Goal: Task Accomplishment & Management: Manage account settings

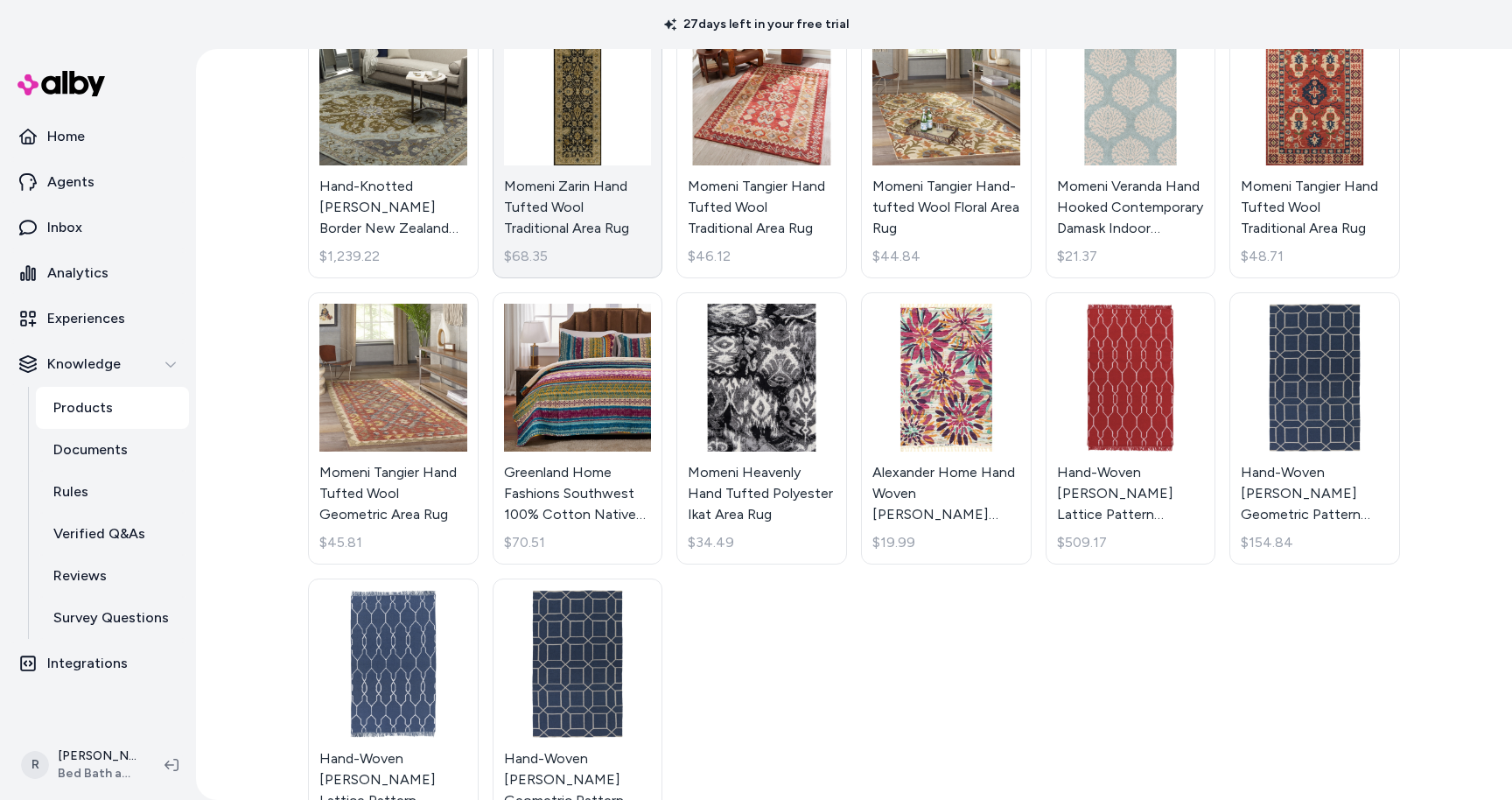
scroll to position [477, 0]
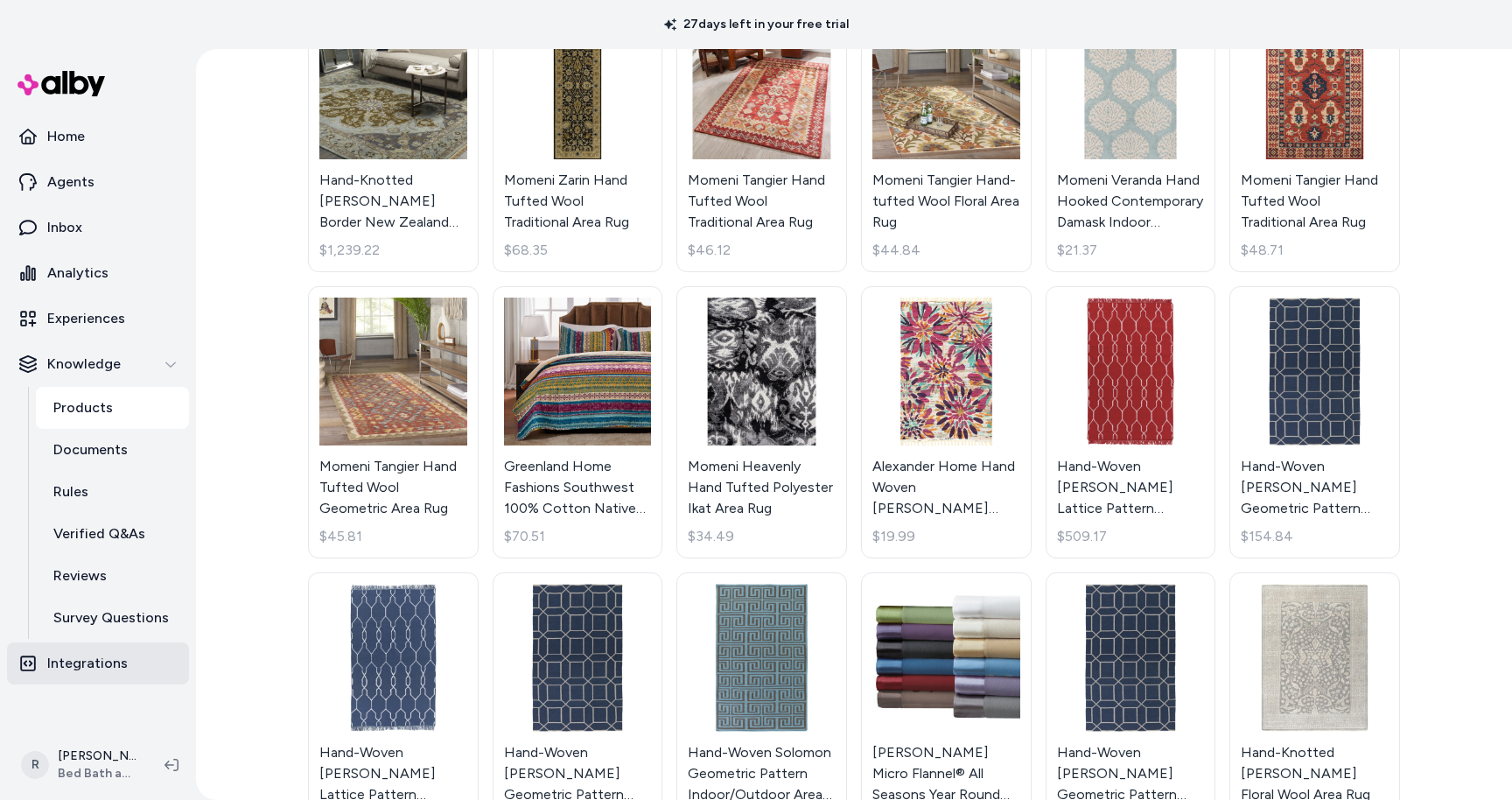
click at [71, 660] on p "Integrations" at bounding box center [87, 663] width 80 height 21
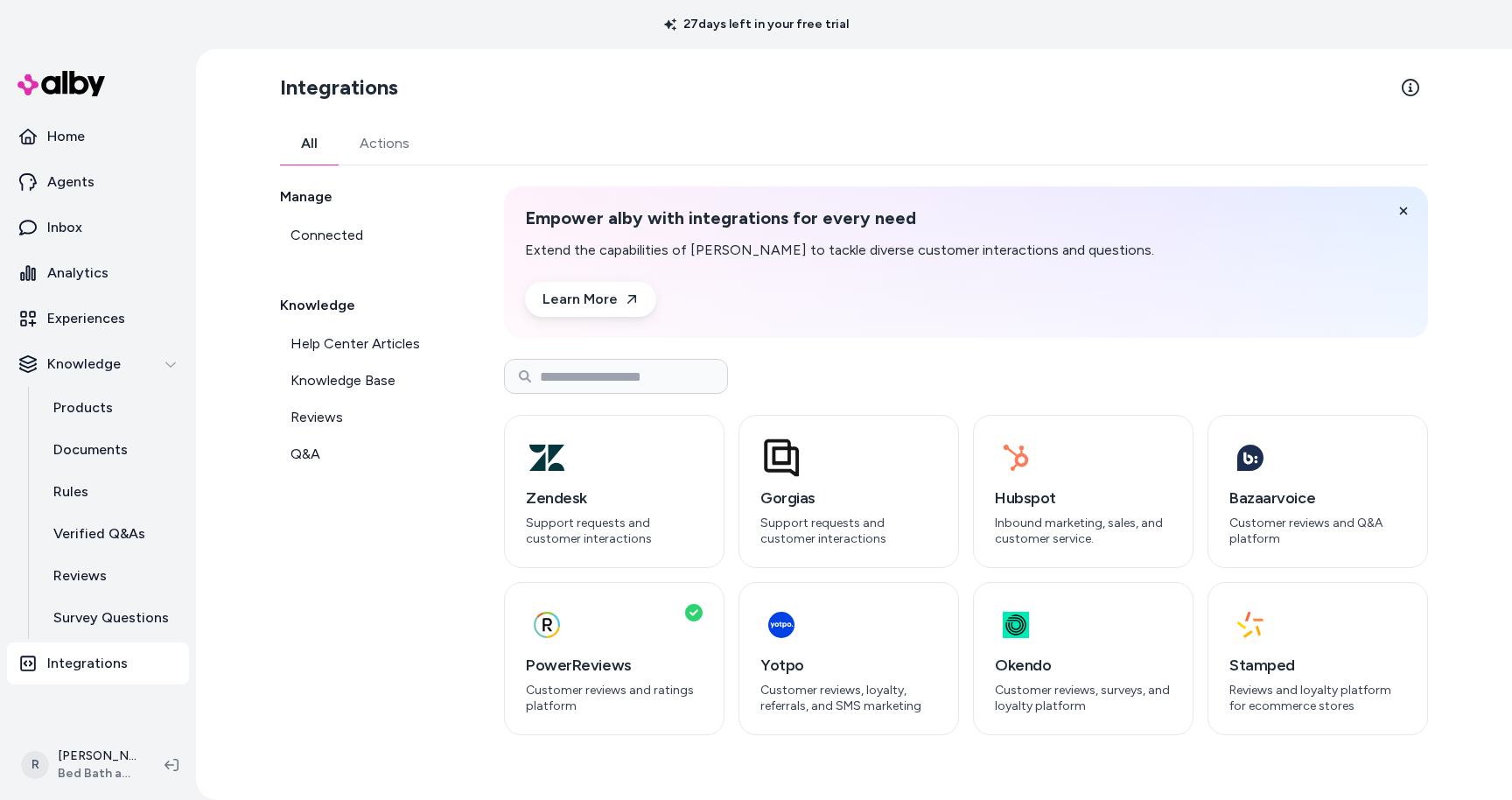
click at [388, 137] on link "Actions" at bounding box center [385, 144] width 92 height 42
click at [307, 138] on link "All" at bounding box center [309, 144] width 59 height 42
click at [69, 269] on p "Analytics" at bounding box center [78, 273] width 62 height 21
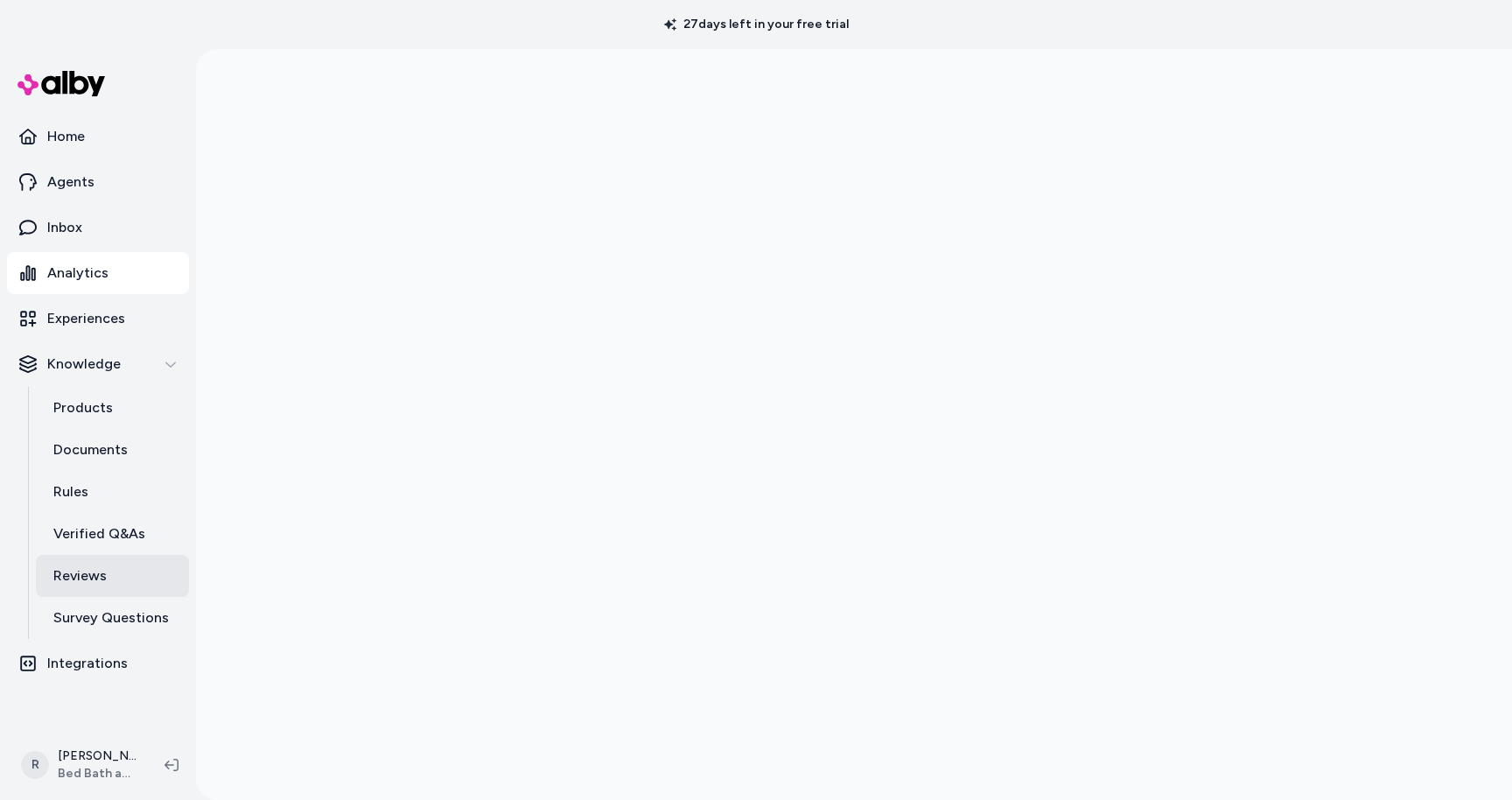
scroll to position [49, 0]
click at [85, 180] on p "Agents" at bounding box center [71, 182] width 48 height 21
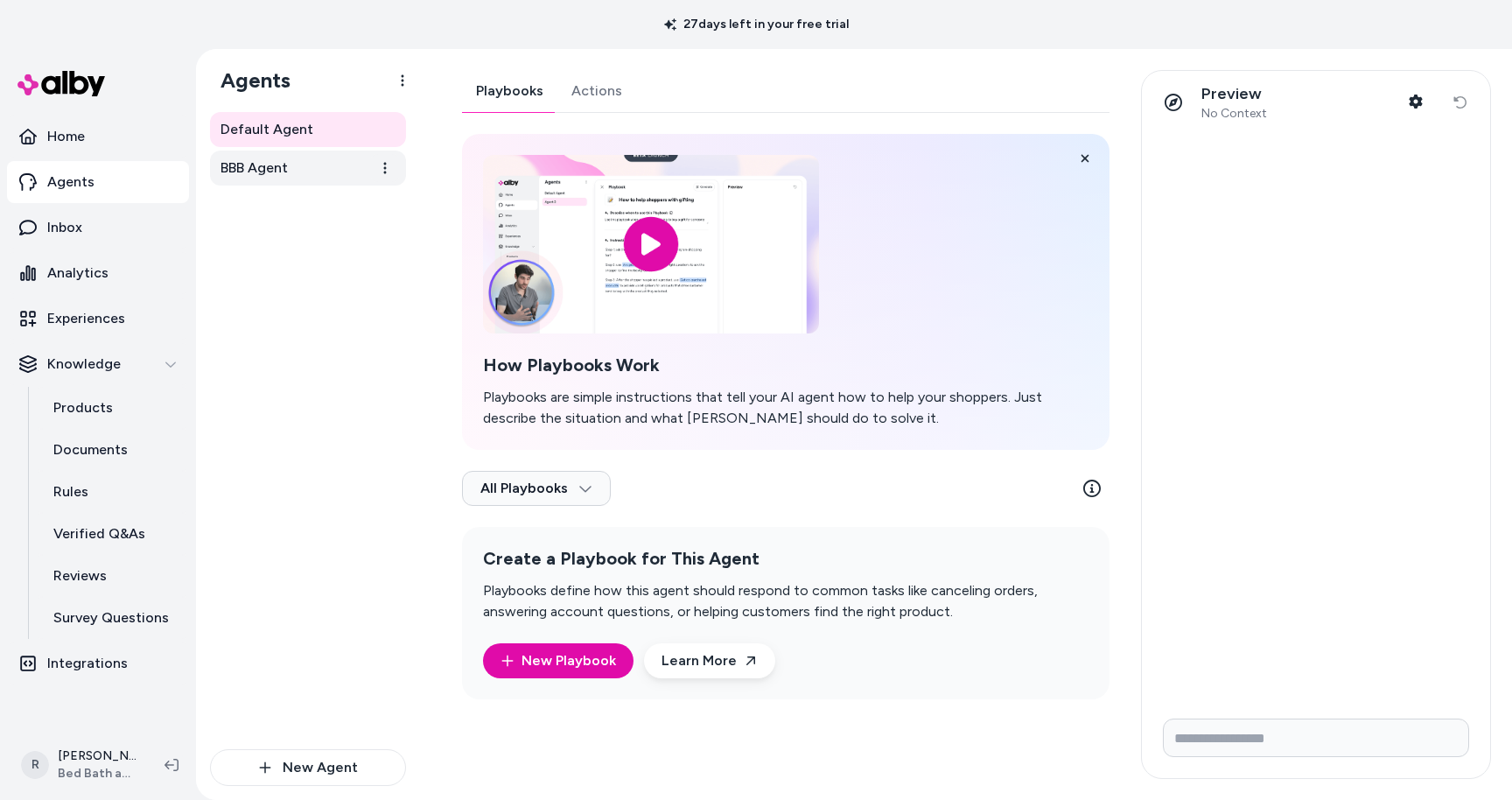
click at [255, 170] on span "BBB Agent" at bounding box center [254, 168] width 68 height 21
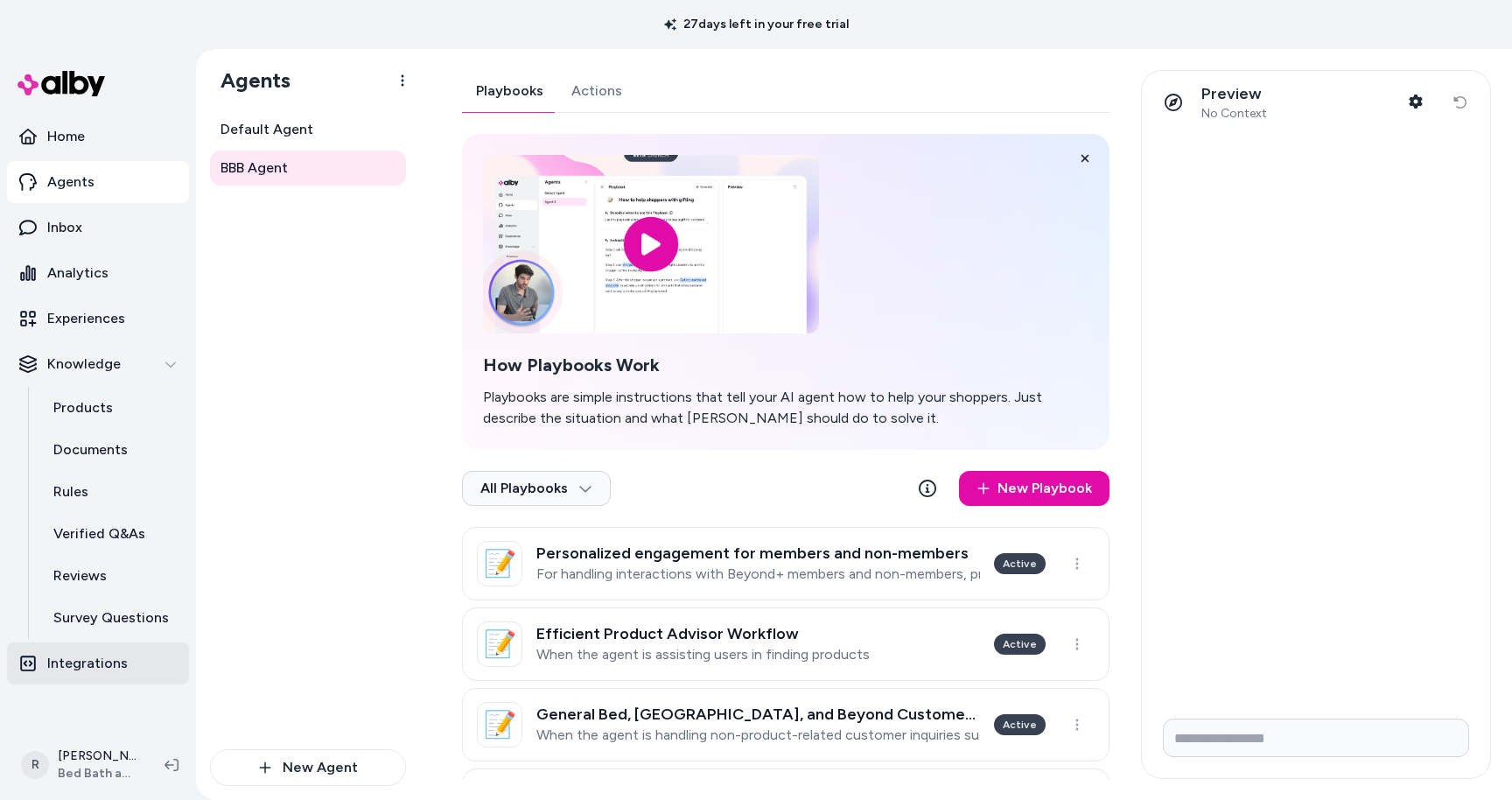
click at [92, 661] on p "Integrations" at bounding box center [87, 663] width 80 height 21
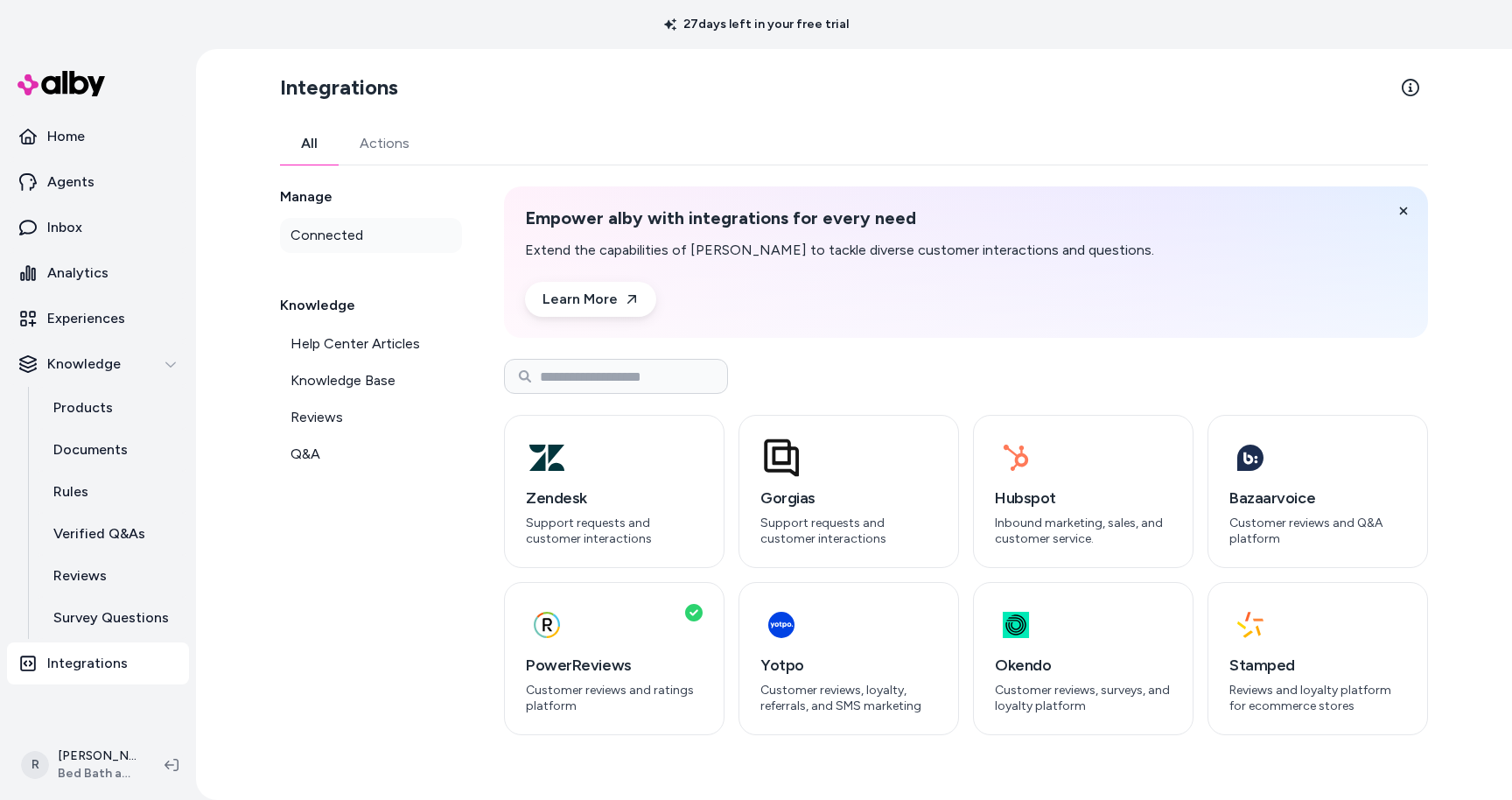
click at [342, 231] on span "Connected" at bounding box center [327, 235] width 72 height 21
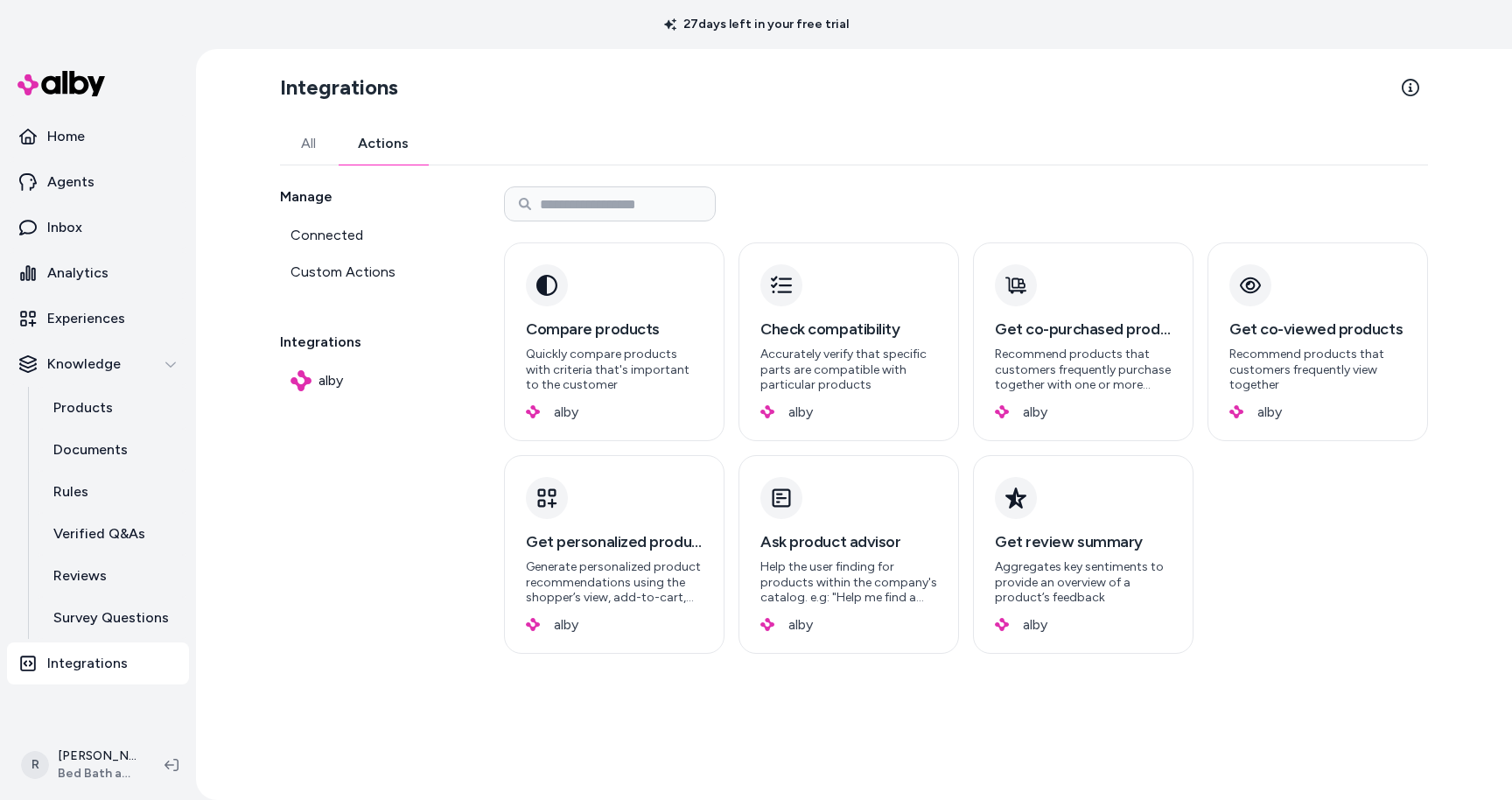
click at [394, 137] on link "Actions" at bounding box center [383, 144] width 92 height 42
click at [321, 384] on span "alby" at bounding box center [331, 381] width 25 height 21
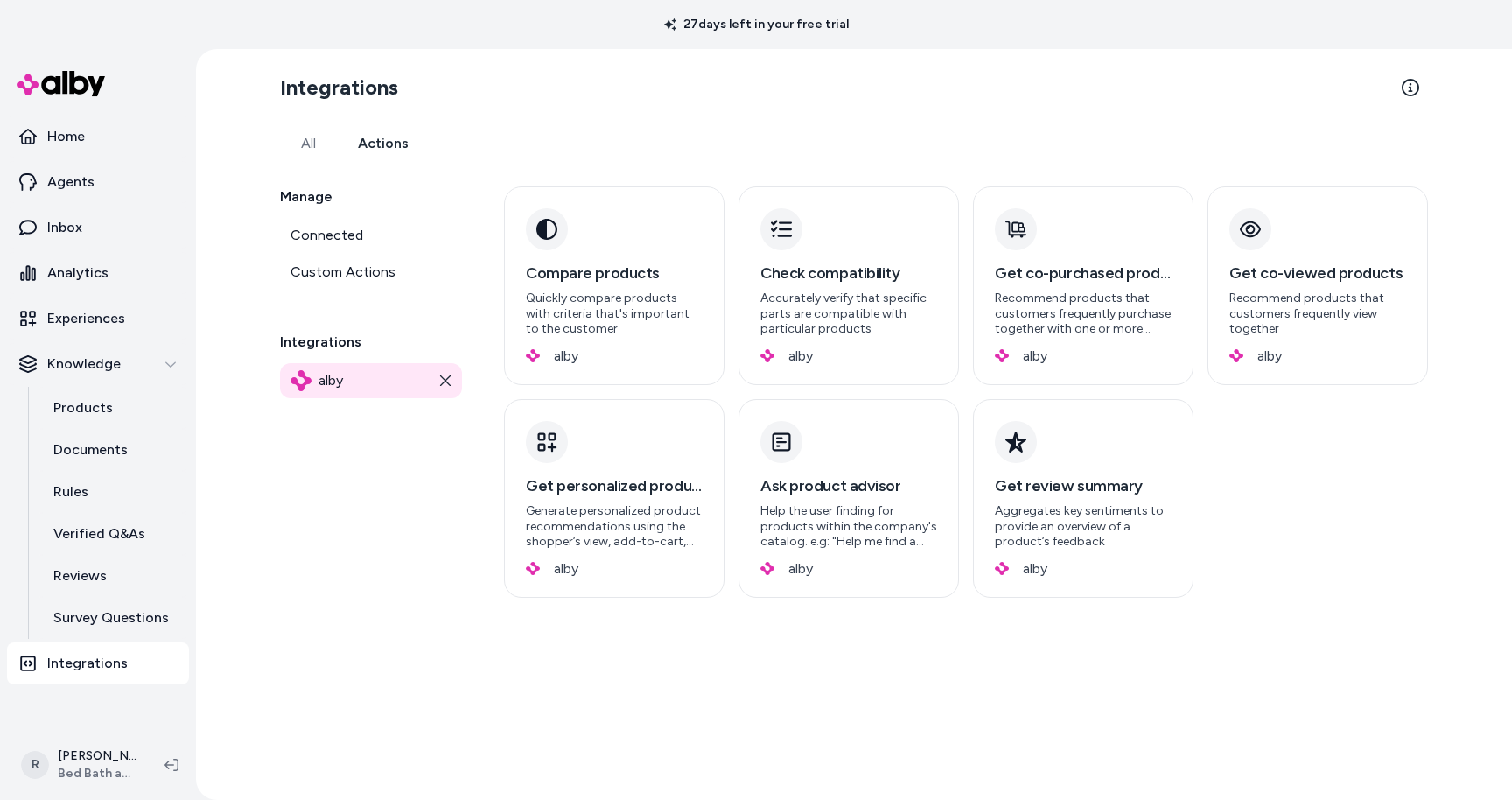
click at [92, 659] on p "Integrations" at bounding box center [87, 663] width 80 height 21
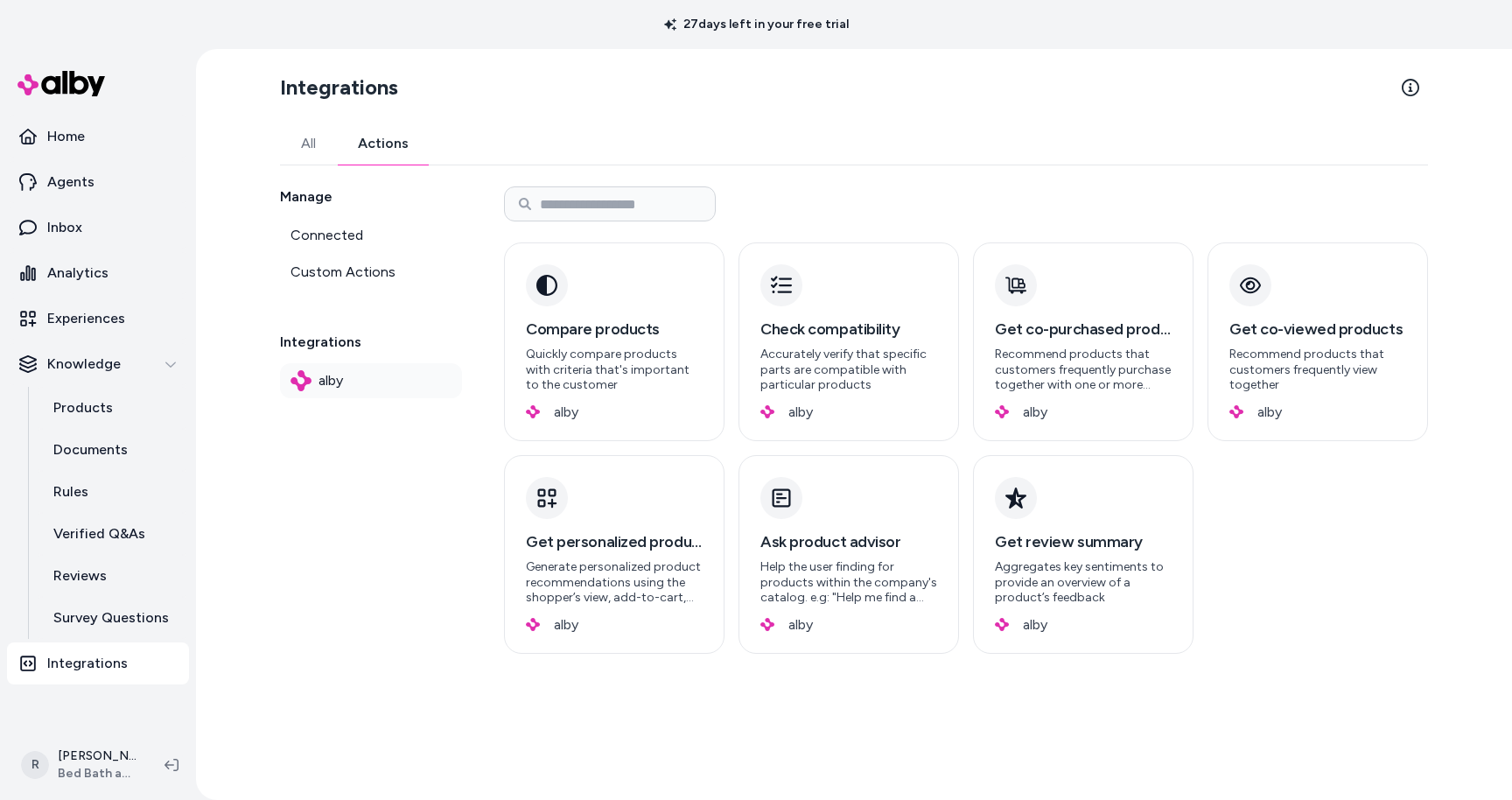
click at [327, 373] on span "alby" at bounding box center [331, 381] width 25 height 21
click at [324, 378] on span "alby" at bounding box center [331, 381] width 25 height 21
click at [314, 144] on link "All" at bounding box center [308, 144] width 57 height 42
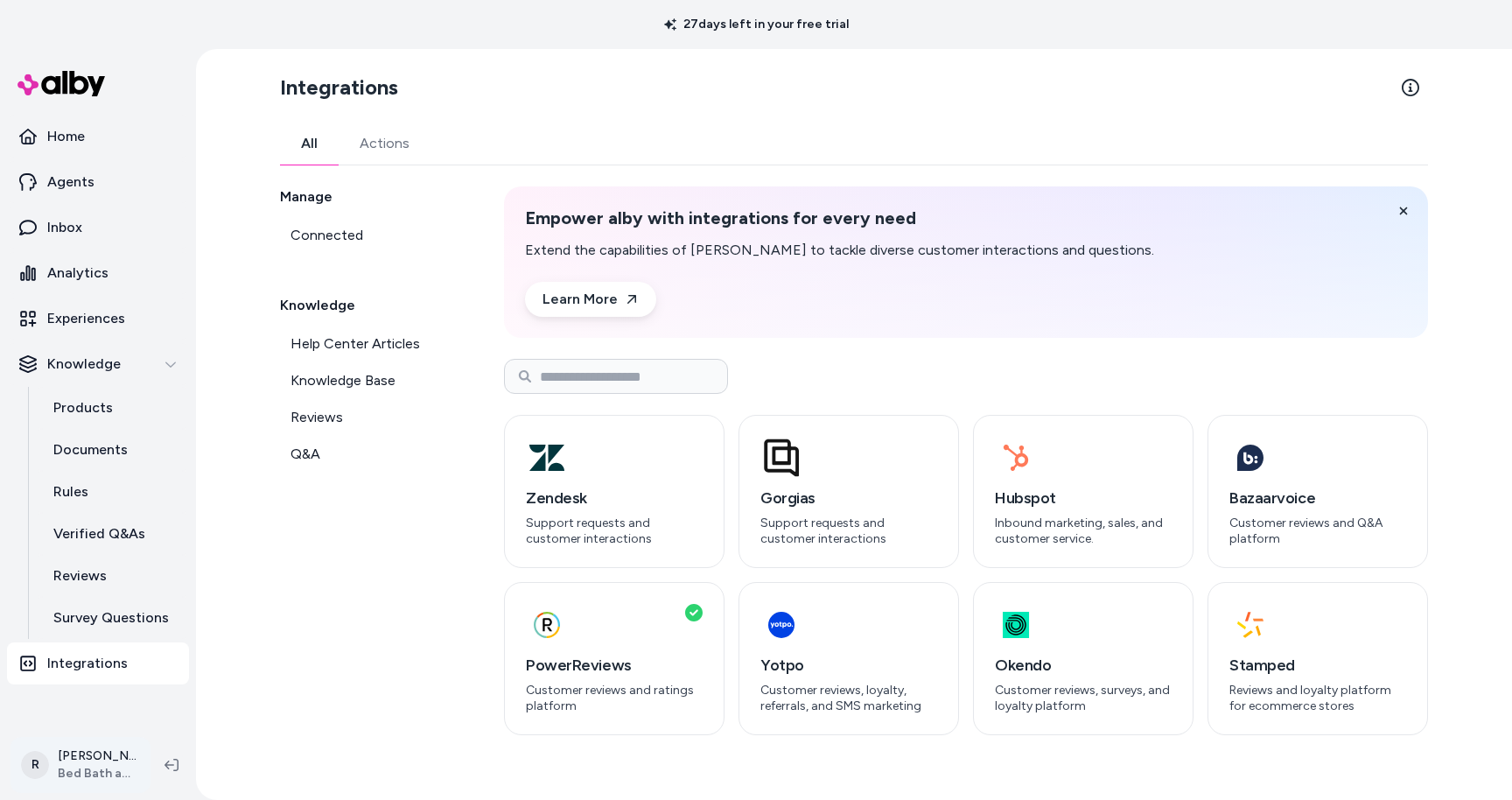
click at [82, 761] on html "27 days left in your free trial Home Agents Inbox Analytics Experiences Knowled…" at bounding box center [756, 400] width 1512 height 800
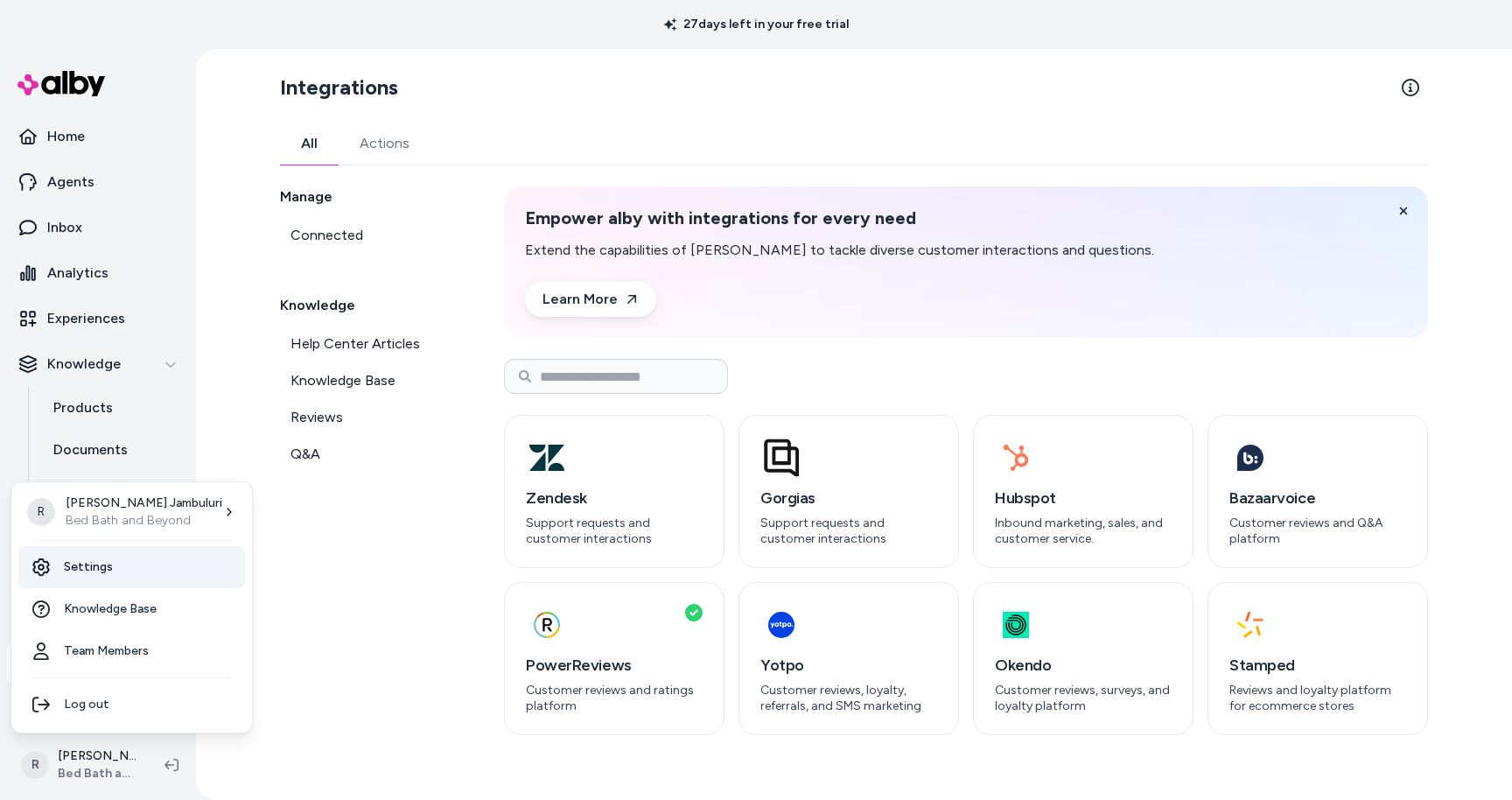
click at [101, 571] on link "Settings" at bounding box center [131, 567] width 226 height 42
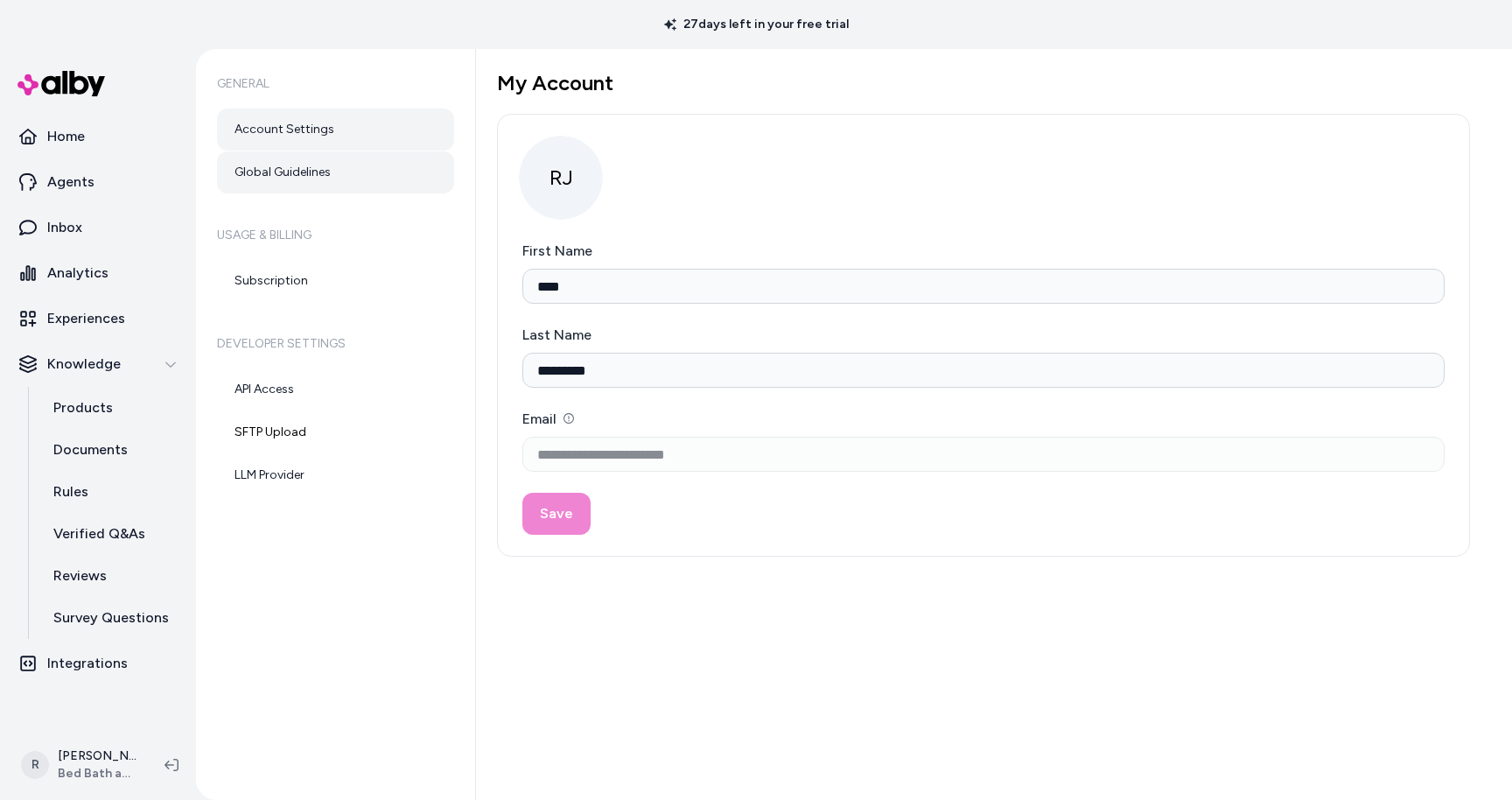
click at [289, 176] on link "Global Guidelines" at bounding box center [335, 173] width 237 height 42
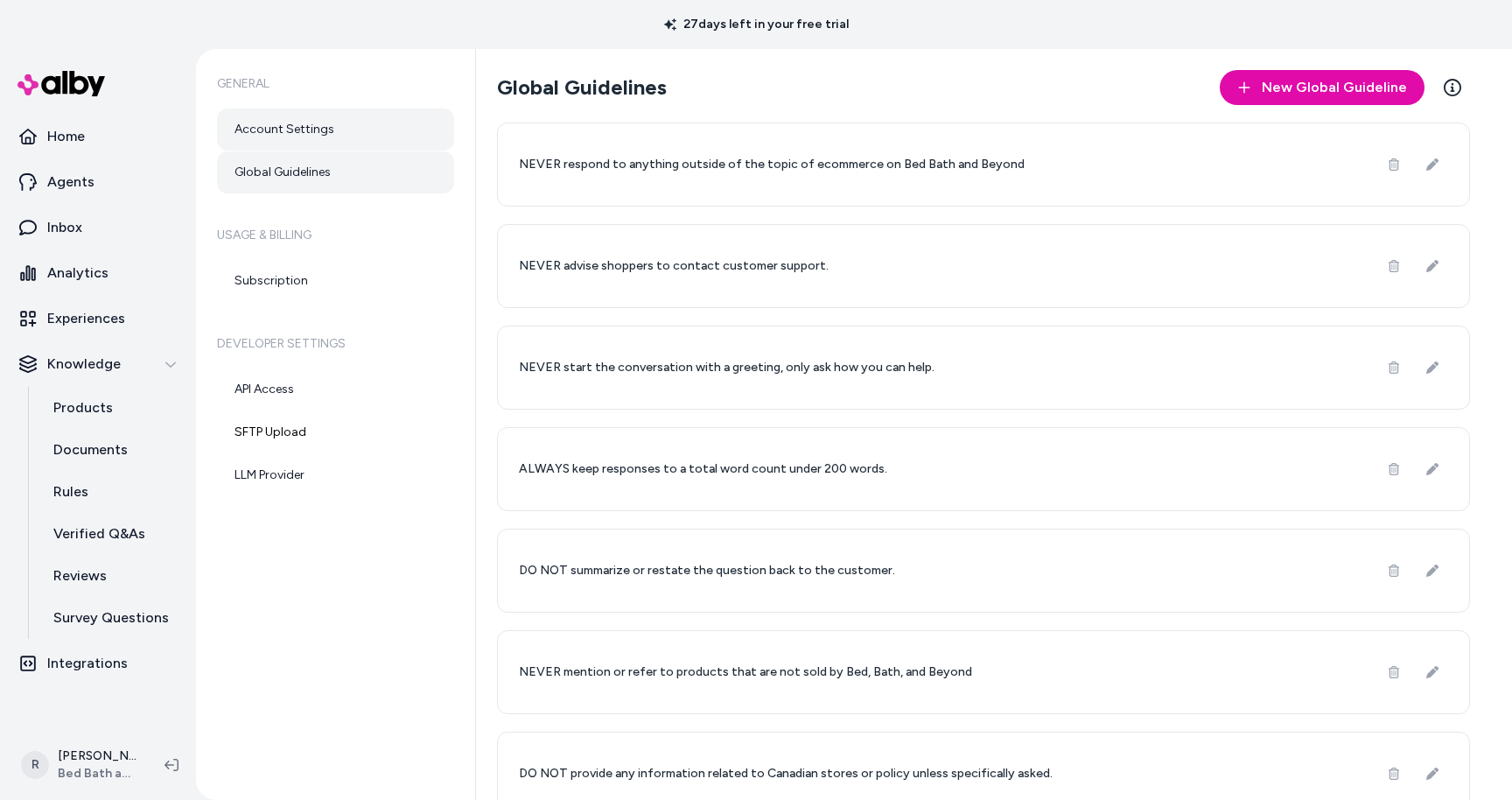
click at [286, 131] on link "Account Settings" at bounding box center [335, 130] width 237 height 42
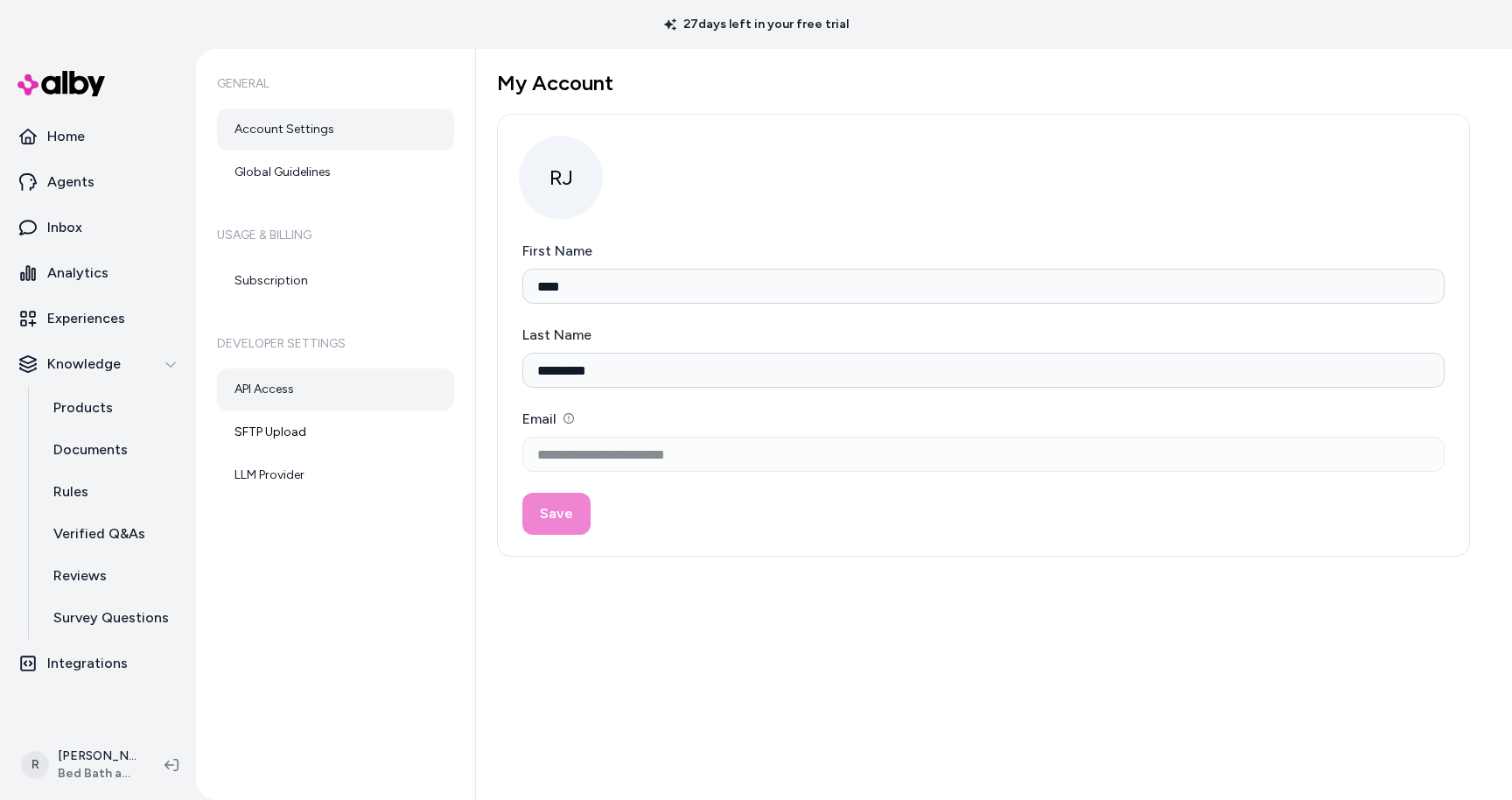
click at [269, 396] on link "API Access" at bounding box center [335, 389] width 237 height 42
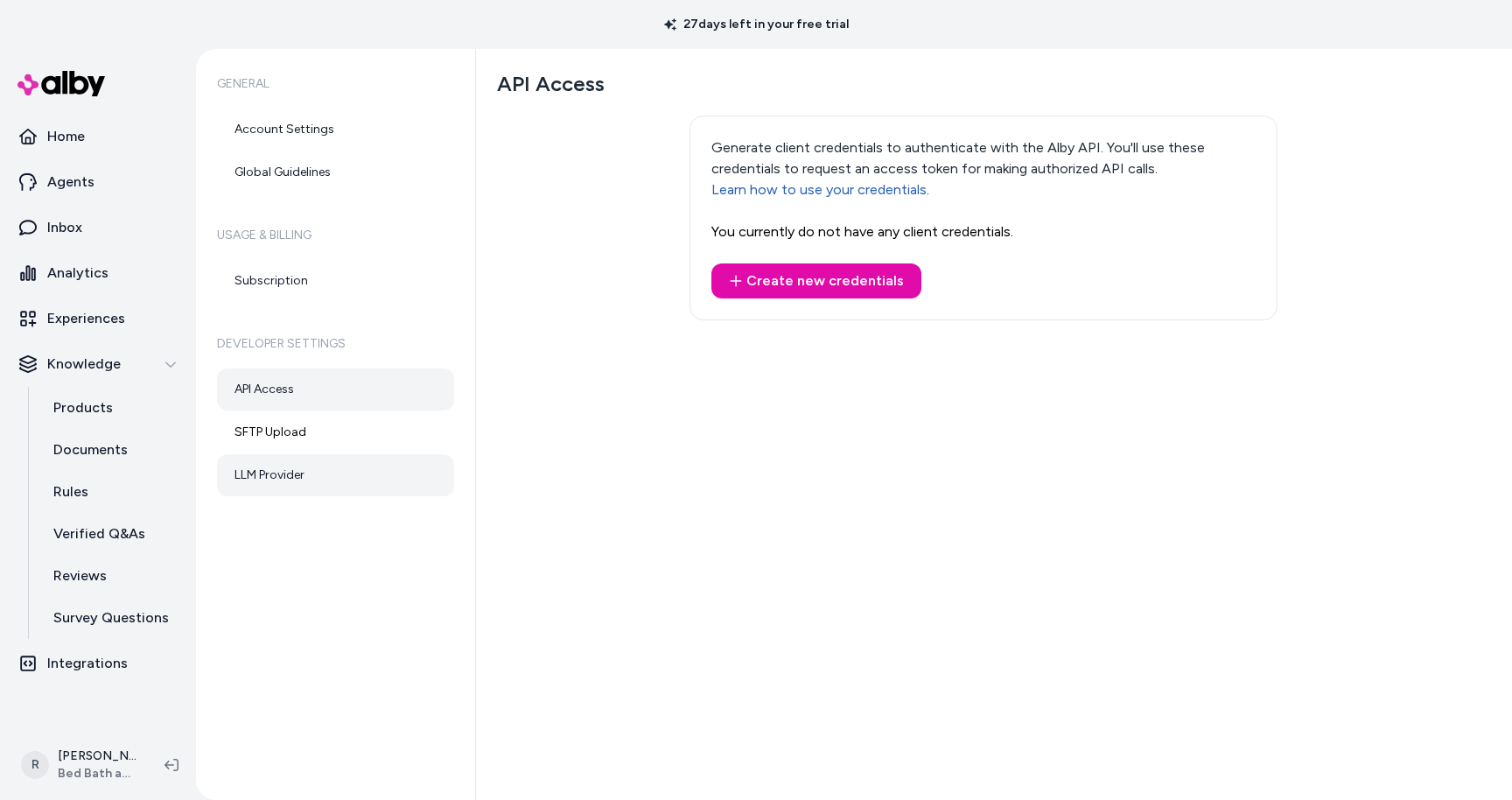
click at [267, 477] on link "LLM Provider" at bounding box center [335, 476] width 237 height 42
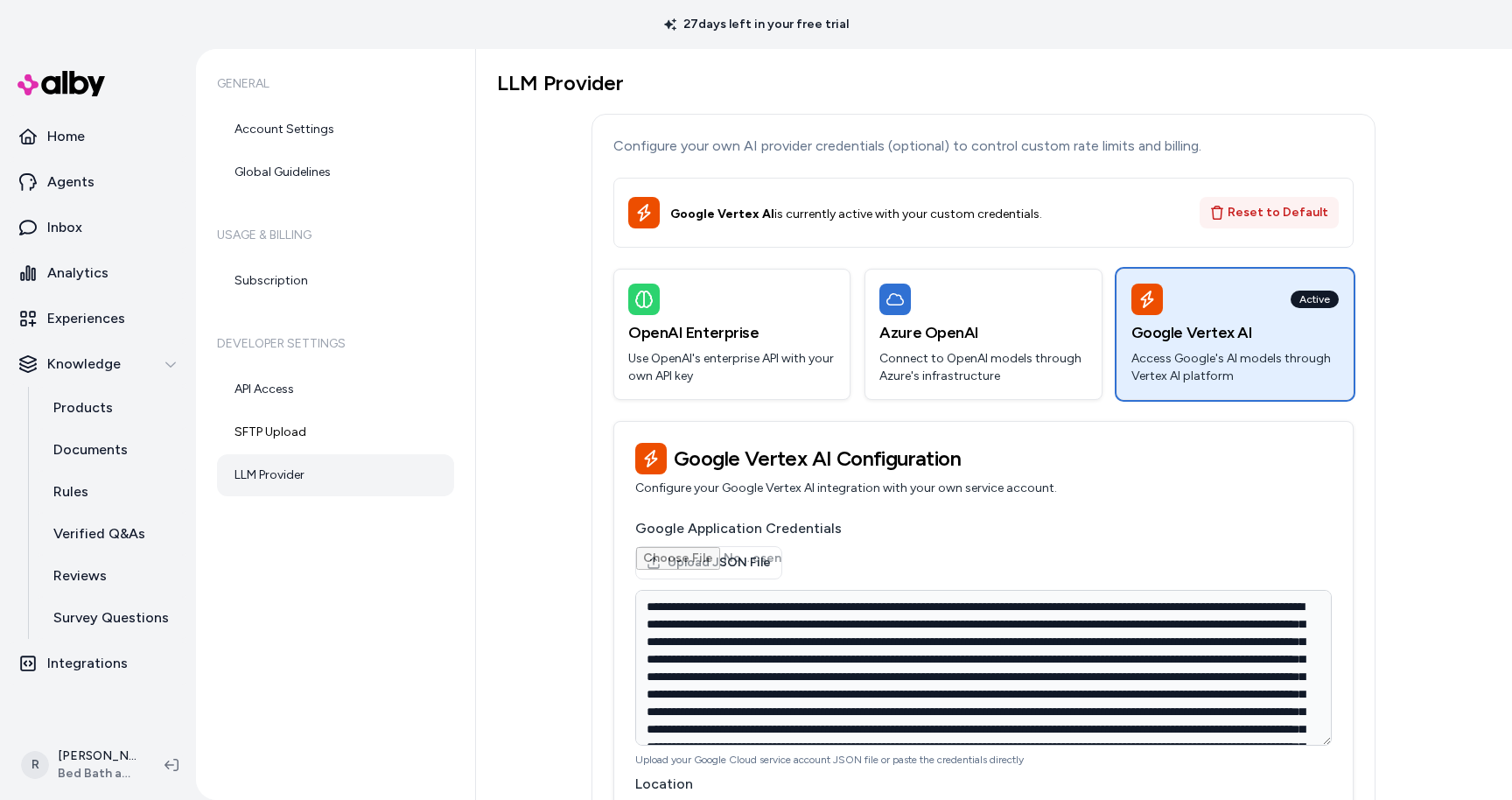
click at [1286, 208] on button "Reset to Default" at bounding box center [1269, 213] width 139 height 32
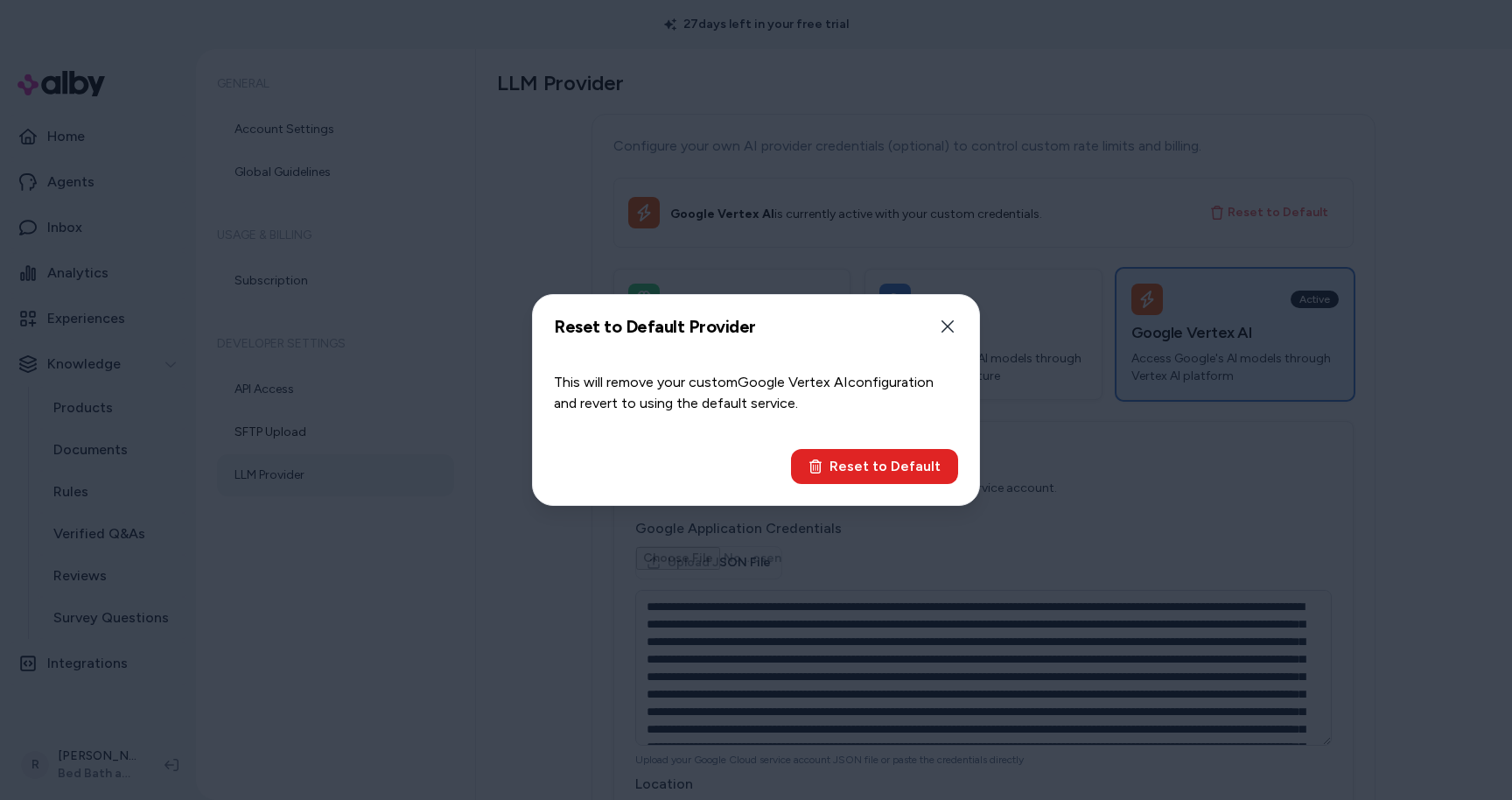
click at [855, 478] on button "Reset to Default" at bounding box center [874, 467] width 167 height 35
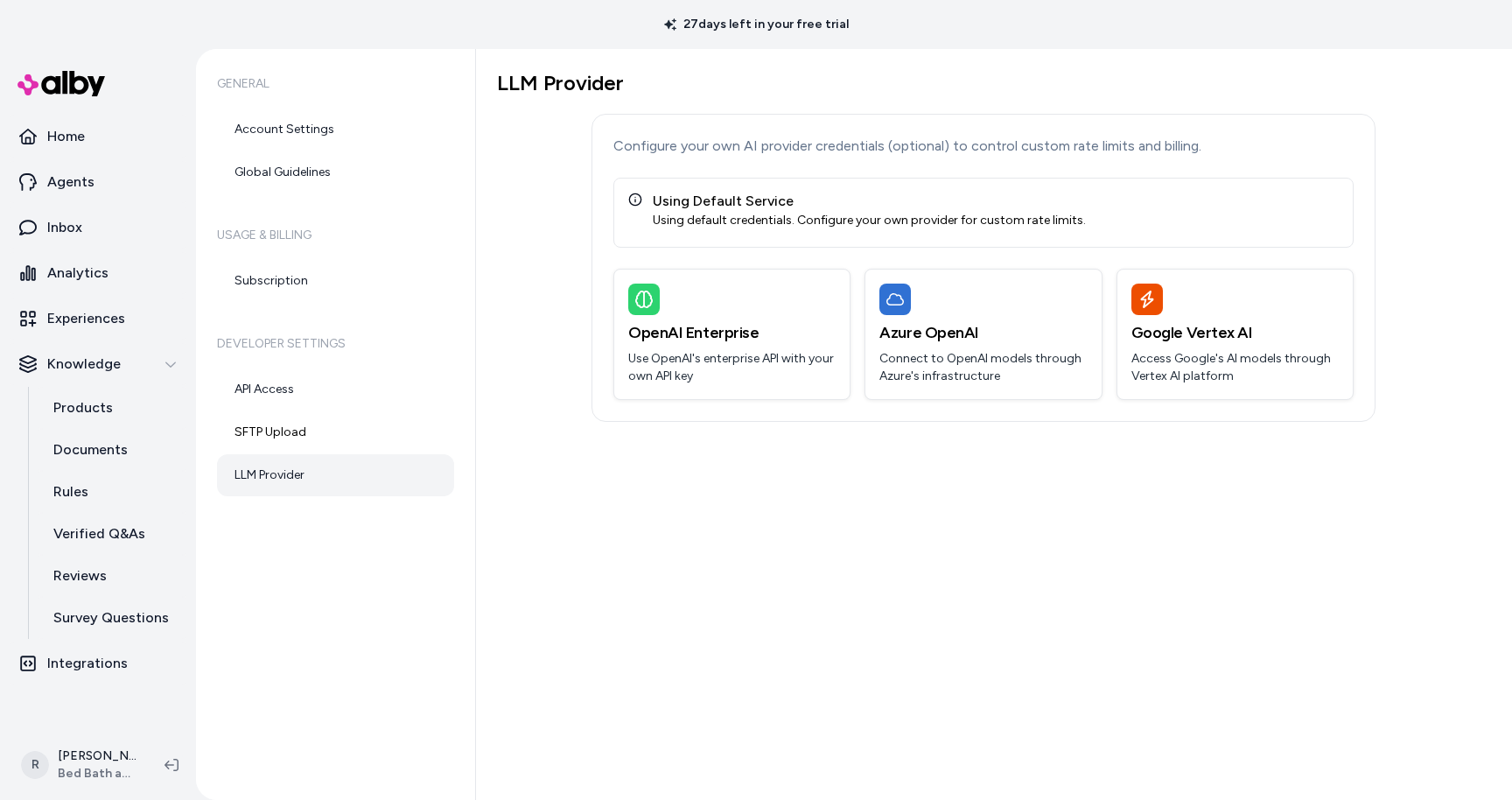
click at [269, 480] on link "LLM Provider" at bounding box center [335, 476] width 237 height 42
